Goal: Navigation & Orientation: Find specific page/section

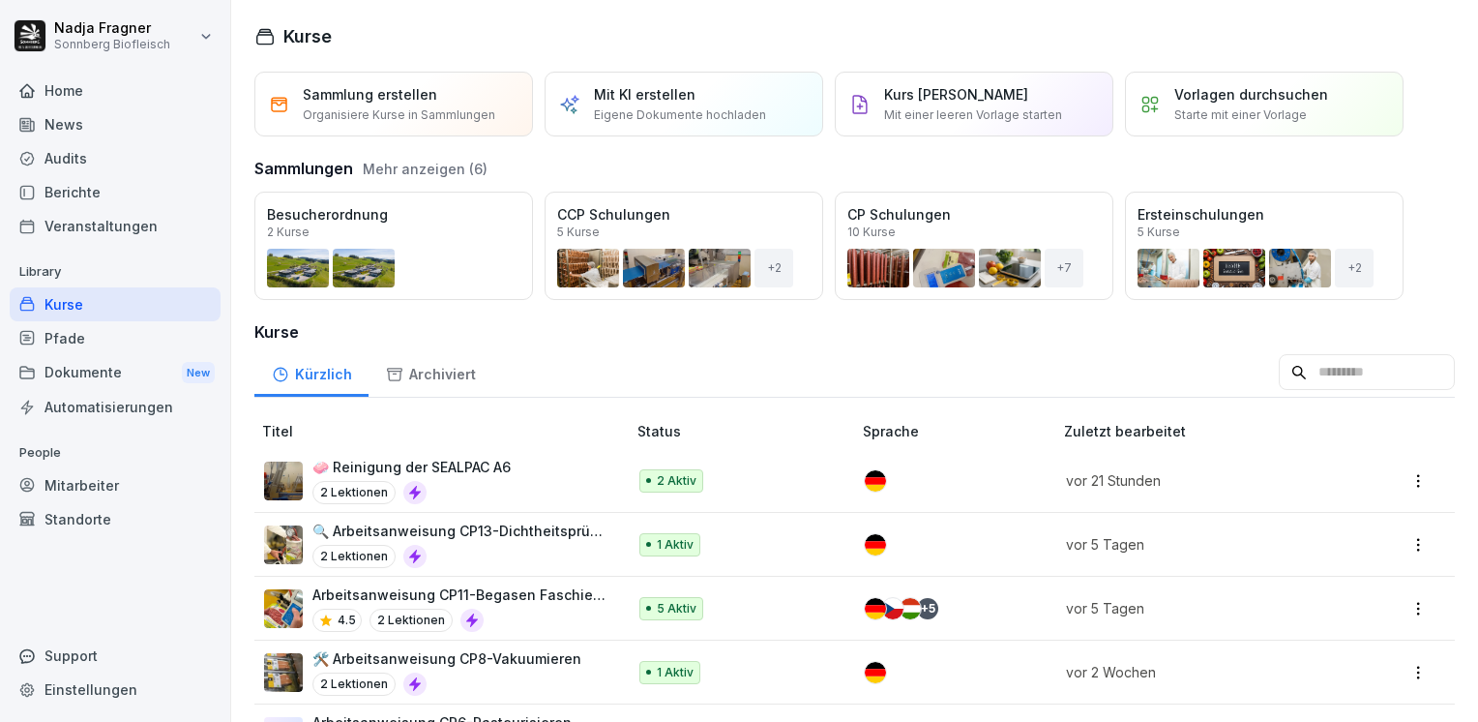
click at [100, 83] on div "Home" at bounding box center [115, 91] width 211 height 34
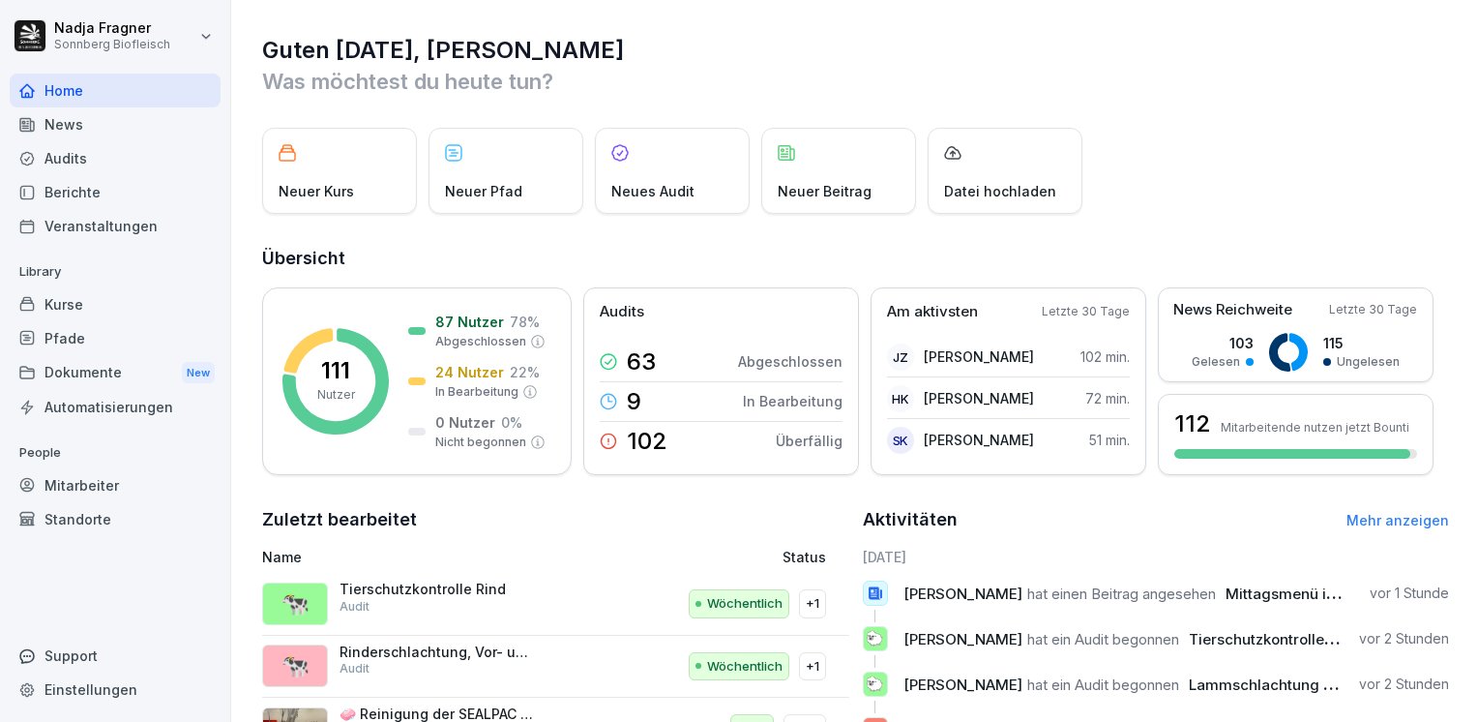
scroll to position [273, 0]
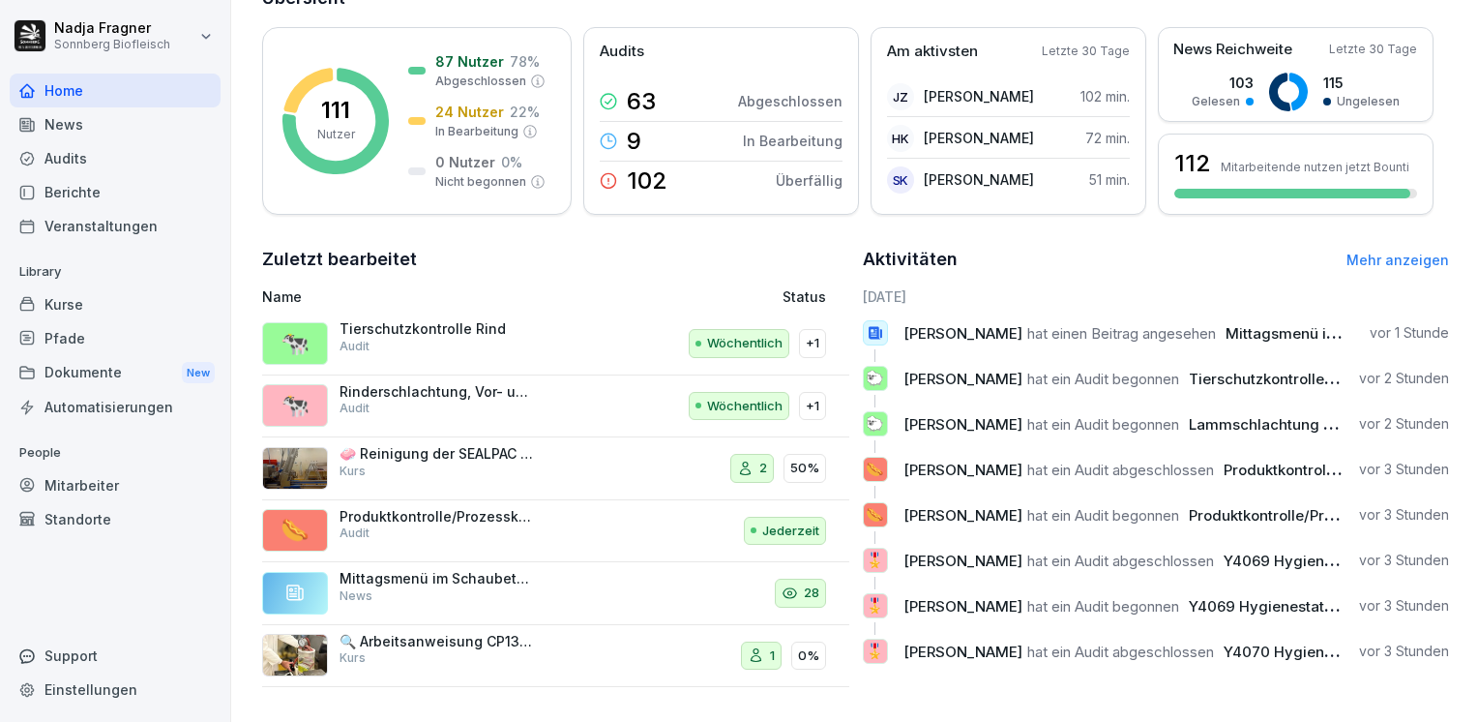
click at [1371, 253] on link "Mehr anzeigen" at bounding box center [1397, 259] width 103 height 16
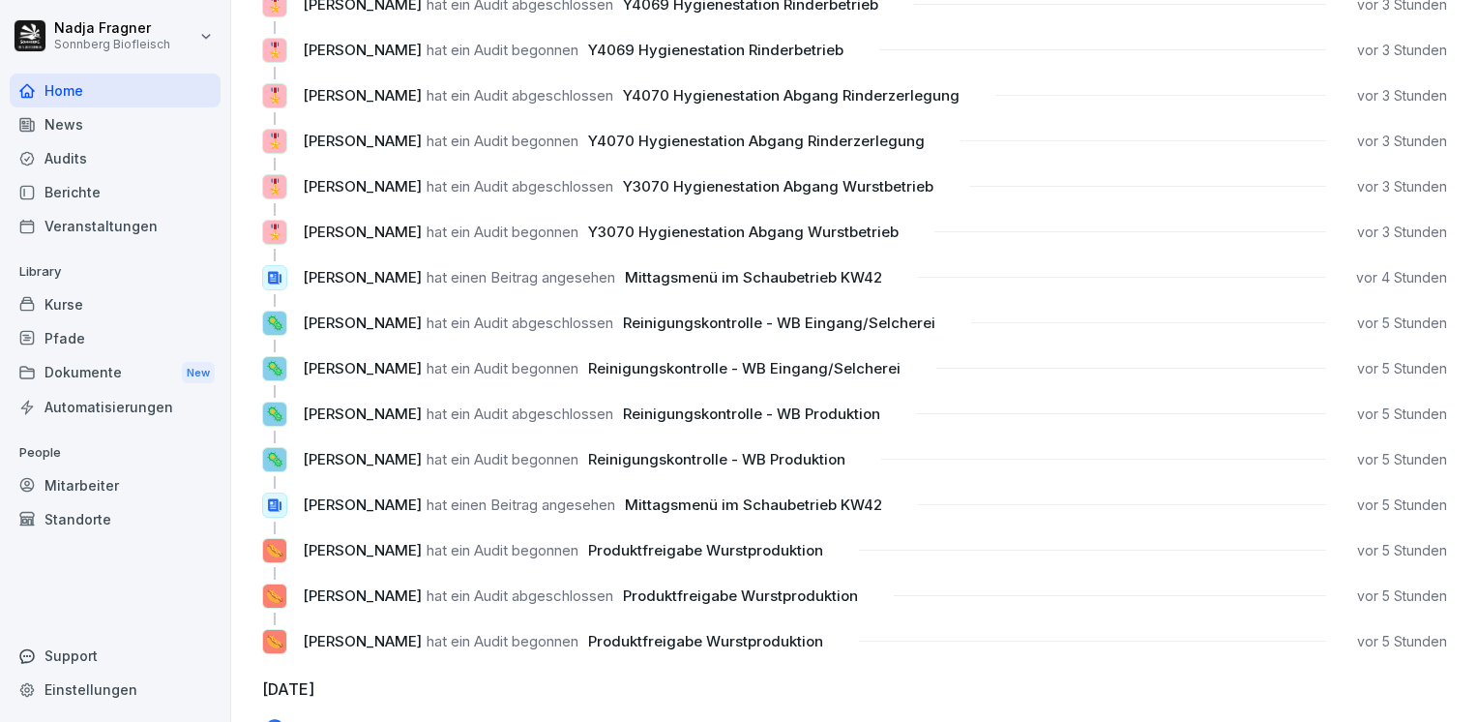
scroll to position [97, 0]
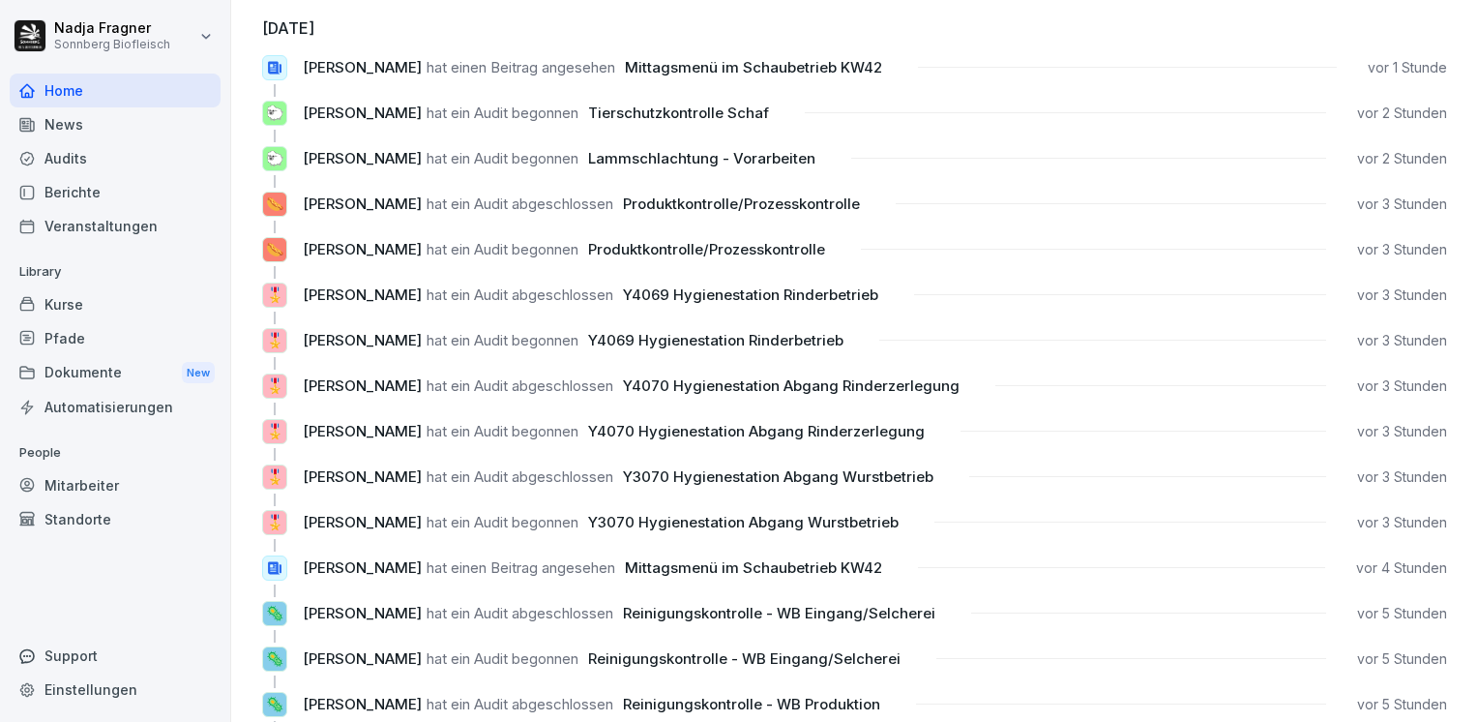
click at [75, 95] on div "Home" at bounding box center [115, 91] width 211 height 34
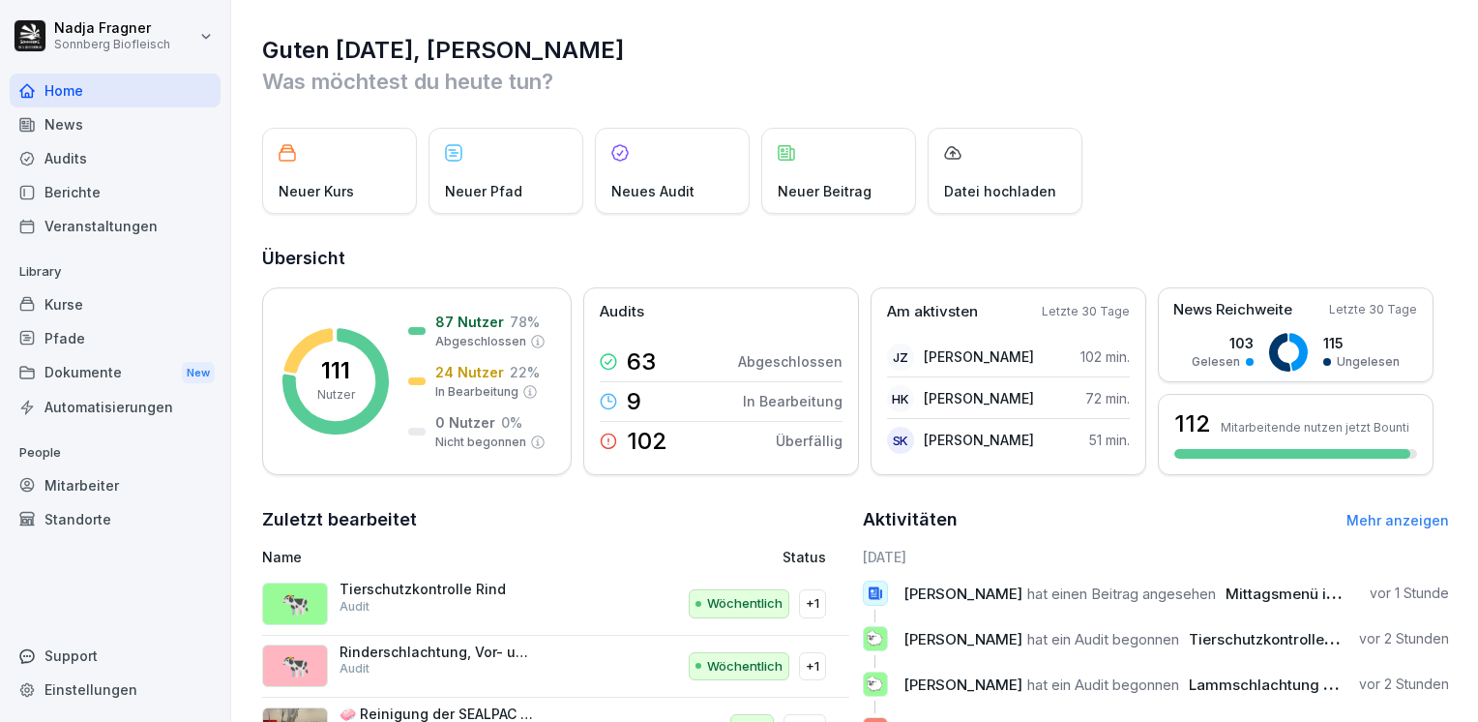
click at [74, 305] on div "Kurse" at bounding box center [115, 304] width 211 height 34
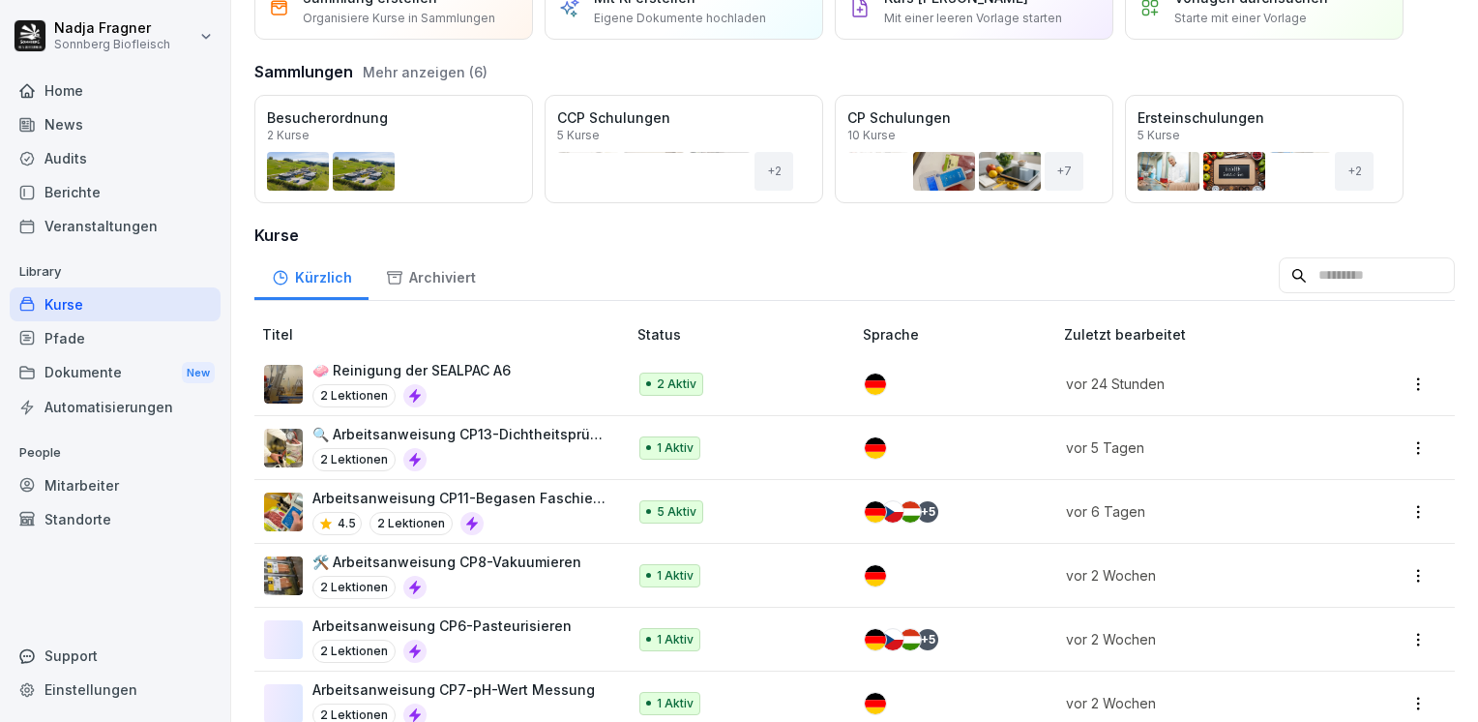
scroll to position [193, 0]
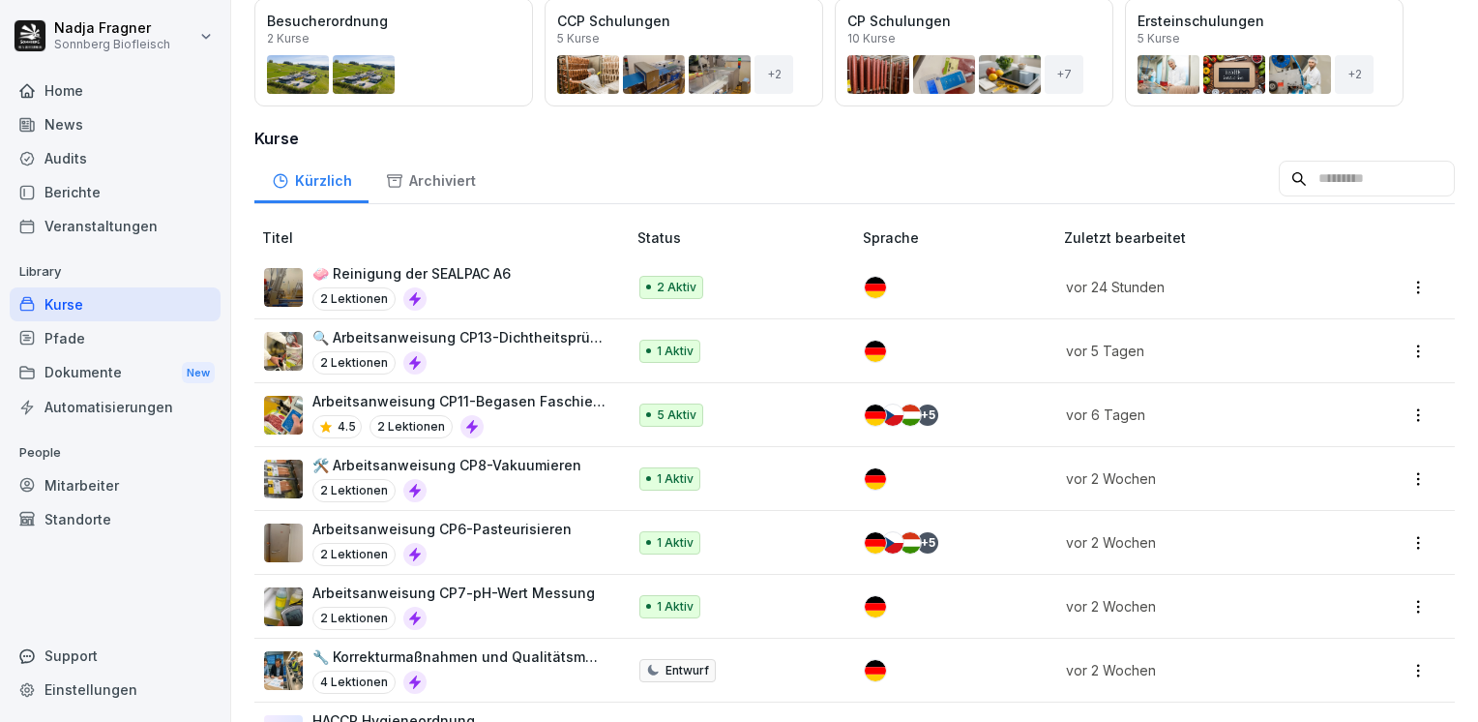
click at [492, 338] on p "🔍 Arbeitsanweisung CP13-Dichtheitsprüfung" at bounding box center [459, 337] width 294 height 20
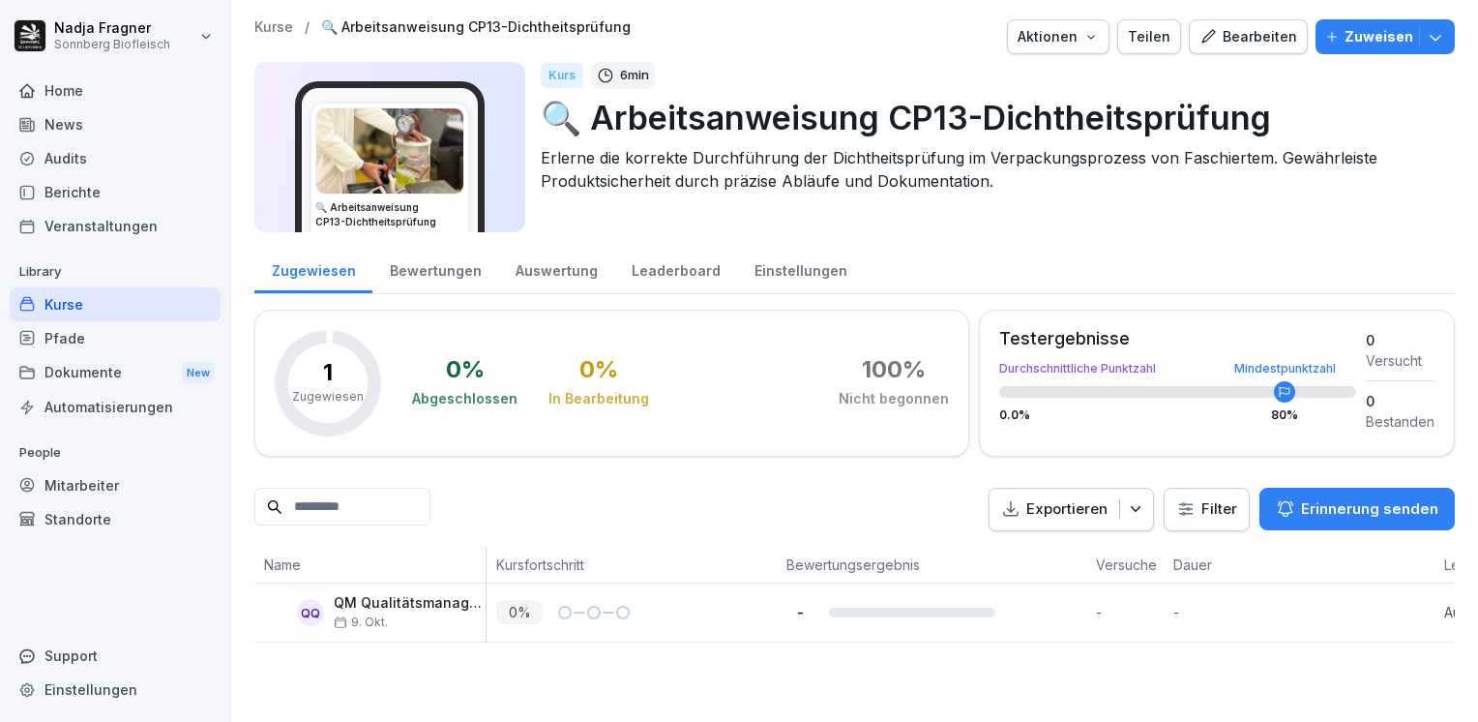
click at [132, 292] on div "Kurse" at bounding box center [115, 304] width 211 height 34
